Goal: Transaction & Acquisition: Purchase product/service

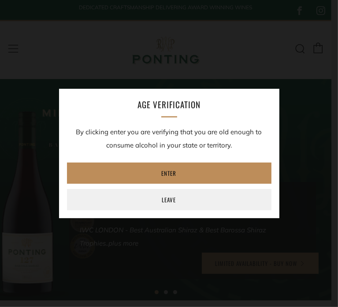
click at [181, 171] on link "Enter" at bounding box center [169, 172] width 205 height 21
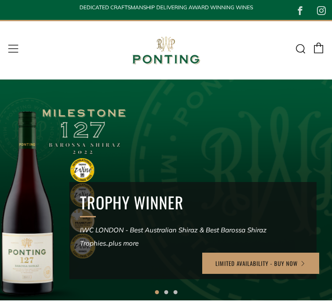
click at [0, 0] on li "Our Wines The Collection News & Reviews" at bounding box center [0, 0] width 0 height 0
click at [0, 0] on link "The Collection" at bounding box center [0, 0] width 0 height 0
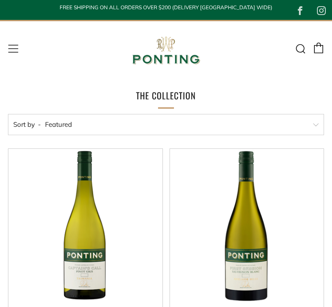
click at [331, 23] on header "Menu Search Cart Home Our Story Our Wines 0 )" at bounding box center [166, 50] width 332 height 60
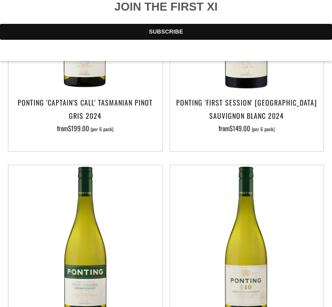
scroll to position [221, 0]
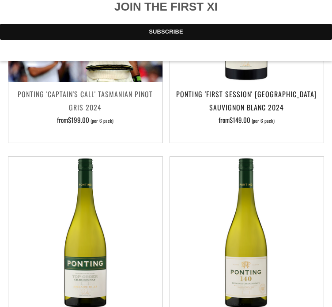
click at [96, 82] on img at bounding box center [85, 5] width 154 height 154
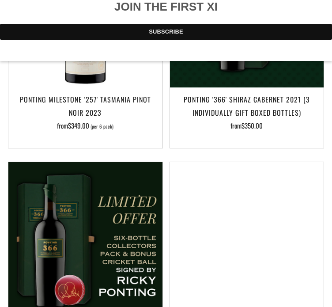
scroll to position [1361, 0]
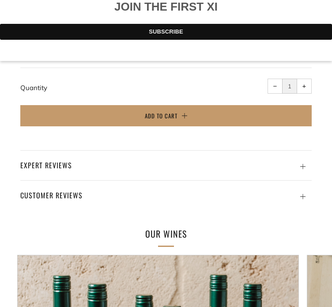
scroll to position [719, 0]
